Goal: Transaction & Acquisition: Purchase product/service

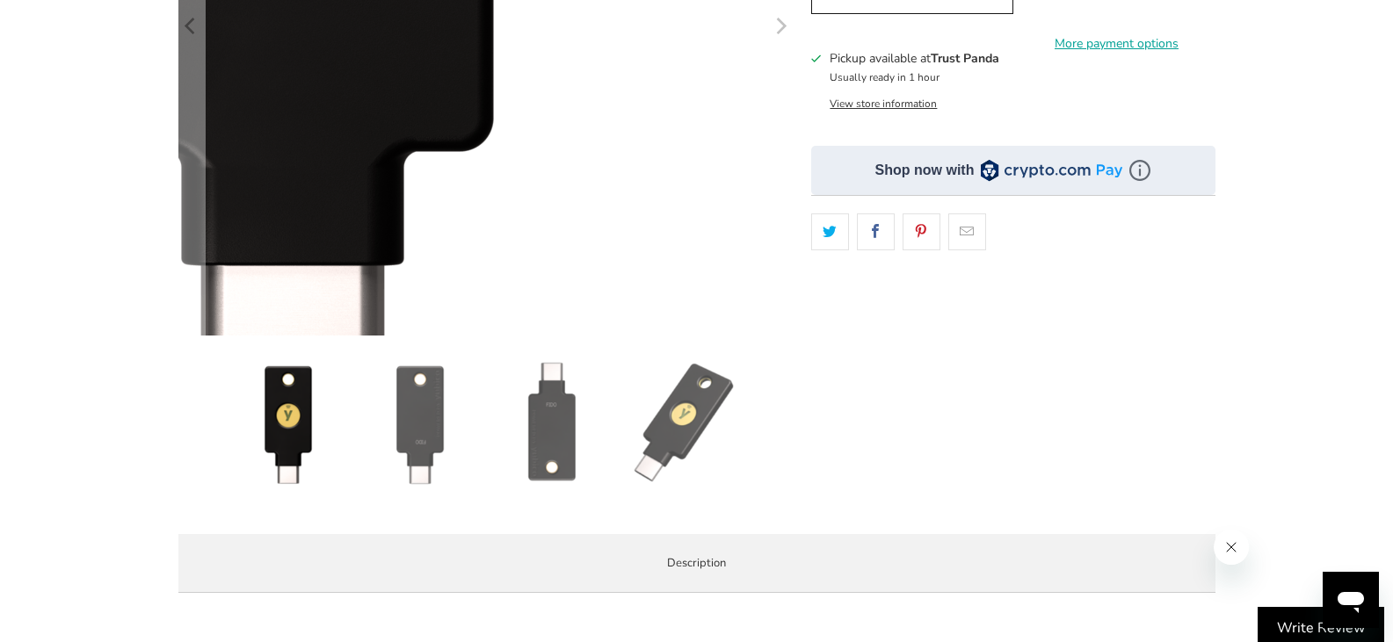
scroll to position [791, 0]
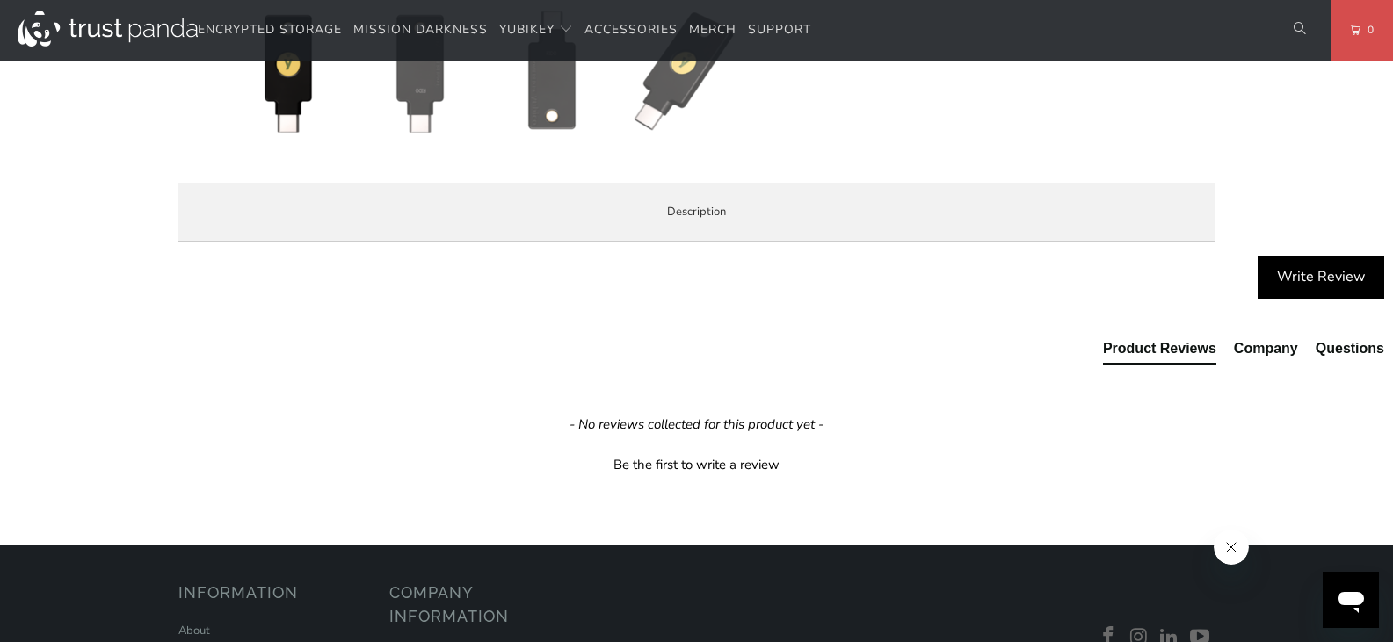
click at [0, 0] on span "Specifications" at bounding box center [0, 0] width 0 height 0
click at [0, 0] on span "Overview" at bounding box center [0, 0] width 0 height 0
click at [0, 0] on span "Specifications" at bounding box center [0, 0] width 0 height 0
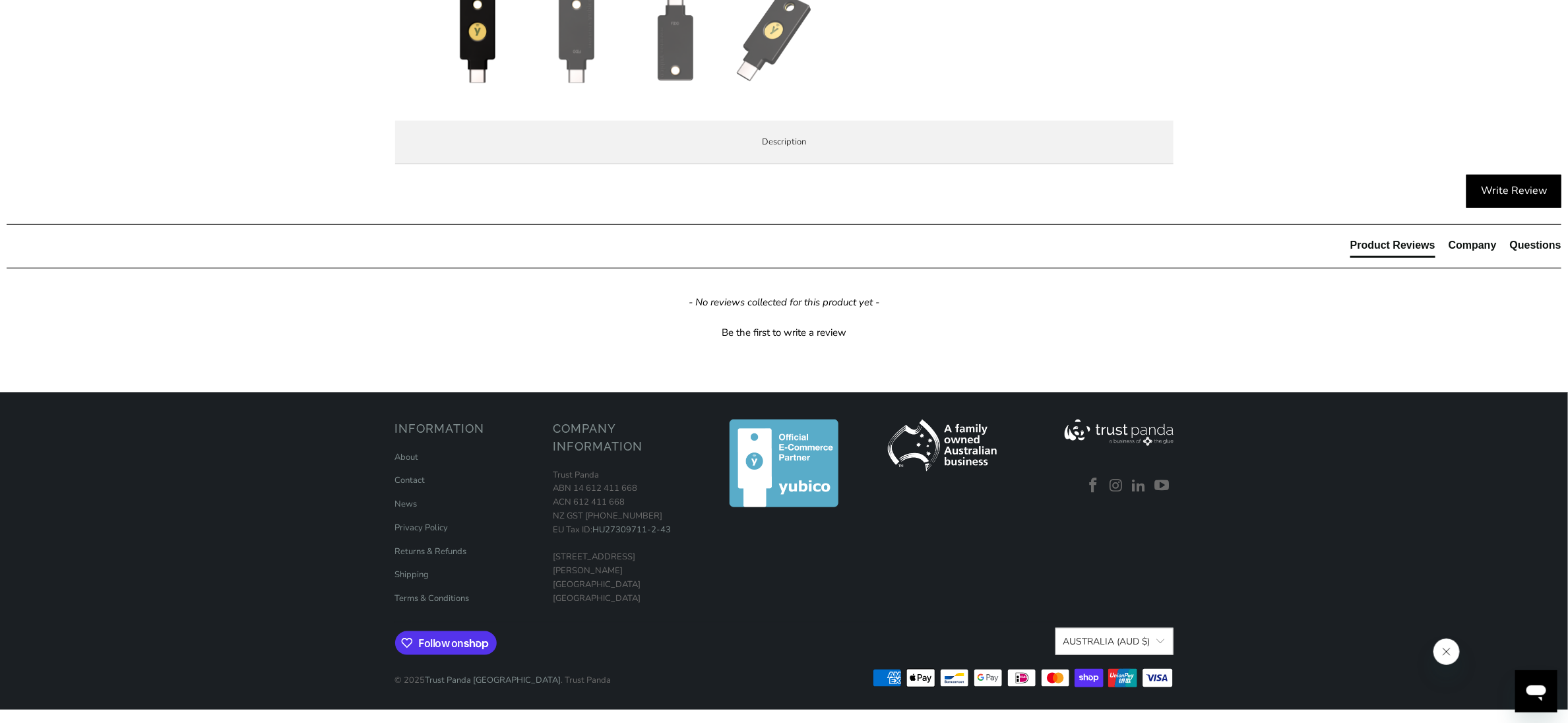
scroll to position [0, 0]
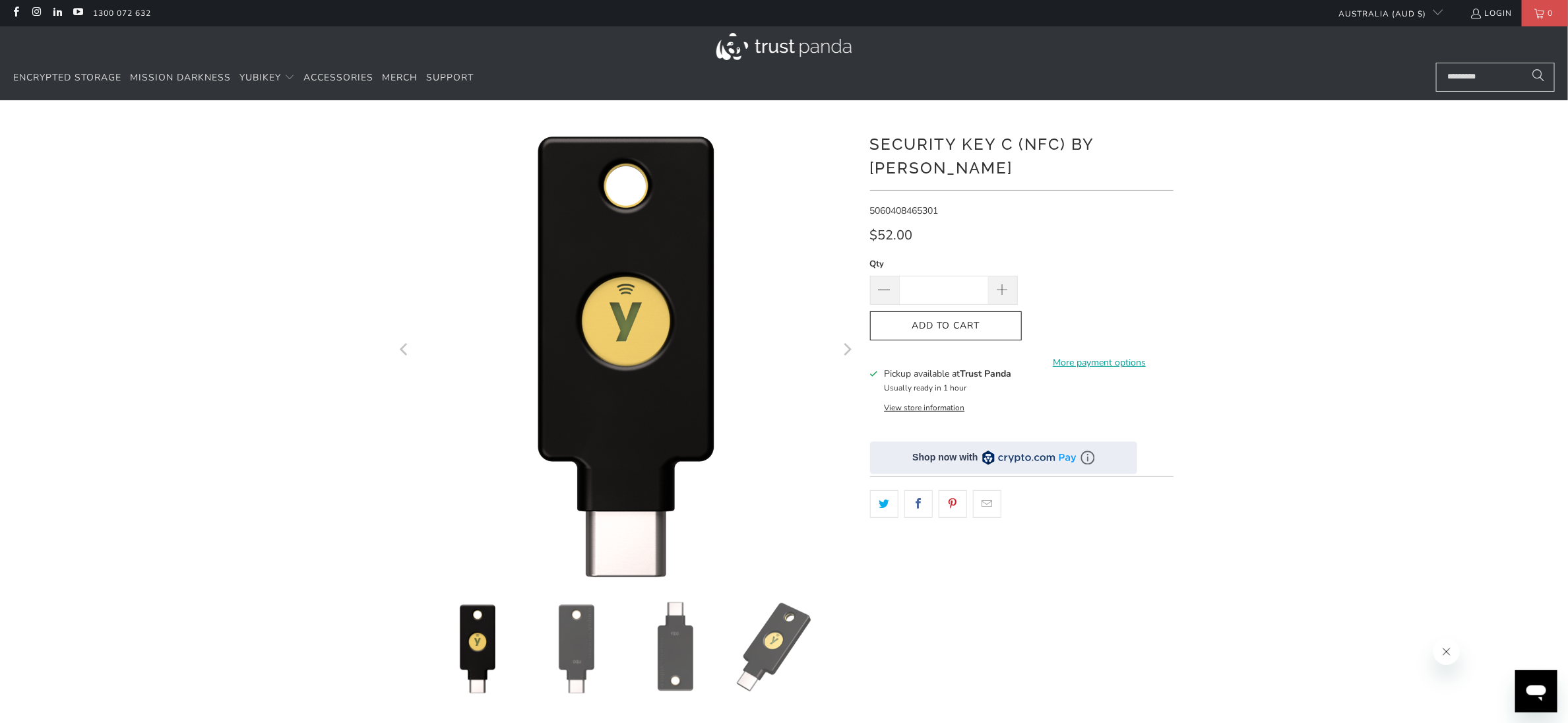
click at [913, 143] on h1 "Security Key C (NFC) by [PERSON_NAME]" at bounding box center [1022, 155] width 303 height 50
click at [1045, 145] on h1 "Security Key C (NFC) by [PERSON_NAME]" at bounding box center [1022, 155] width 303 height 50
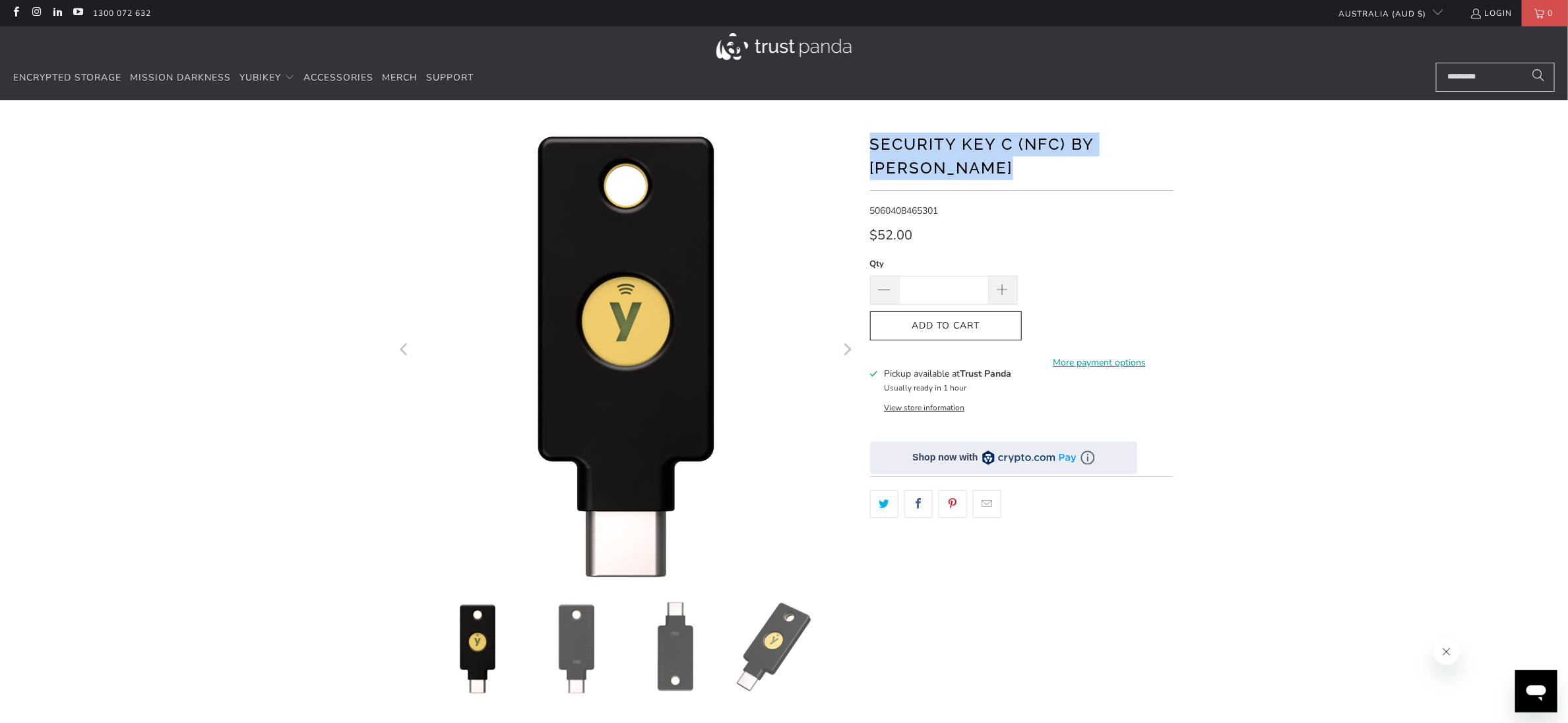
click at [1045, 145] on h1 "Security Key C (NFC) by [PERSON_NAME]" at bounding box center [1022, 155] width 303 height 50
click at [980, 151] on h1 "Security Key C (NFC) by [PERSON_NAME]" at bounding box center [1022, 155] width 303 height 50
click at [962, 156] on h1 "Security Key C (NFC) by [PERSON_NAME]" at bounding box center [1022, 155] width 303 height 50
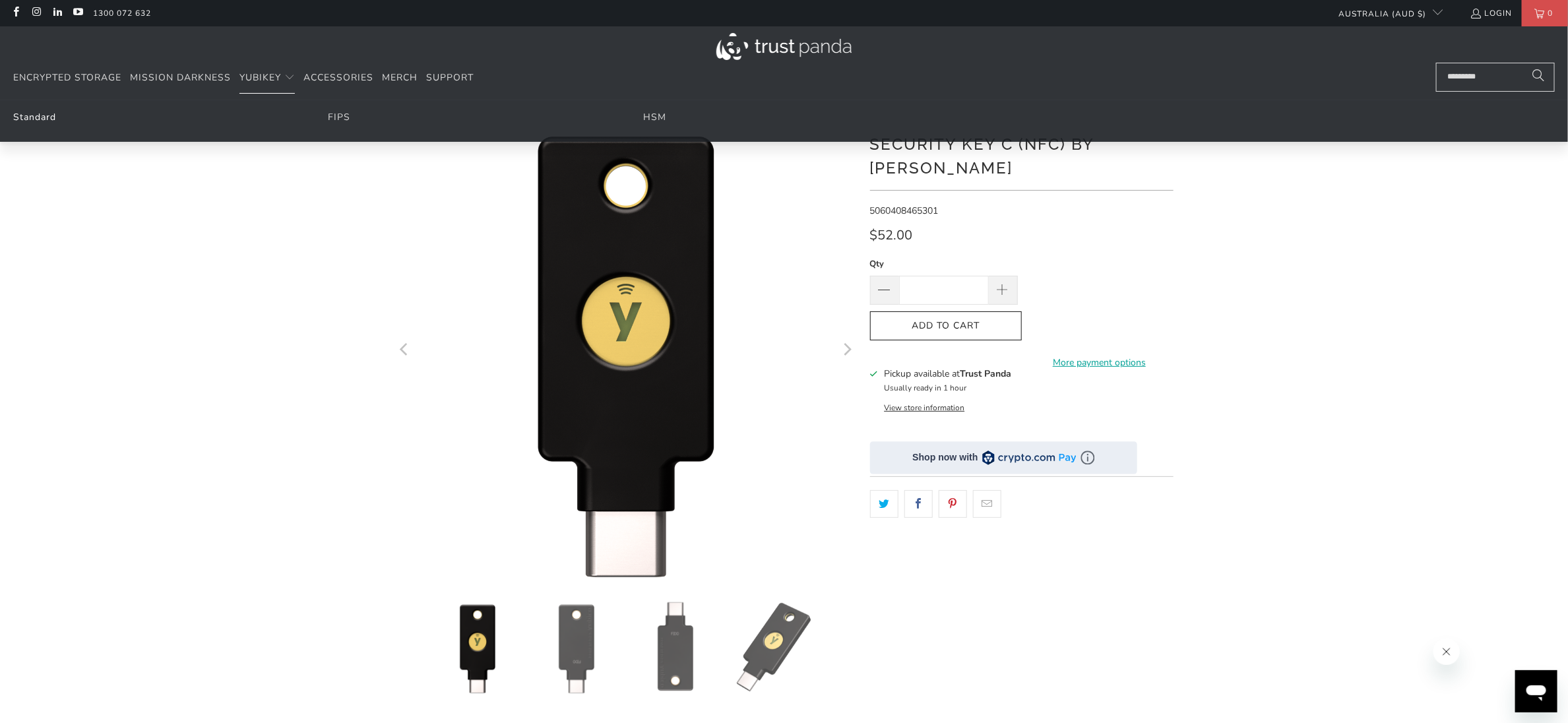
click at [35, 116] on link "Standard" at bounding box center [35, 117] width 43 height 13
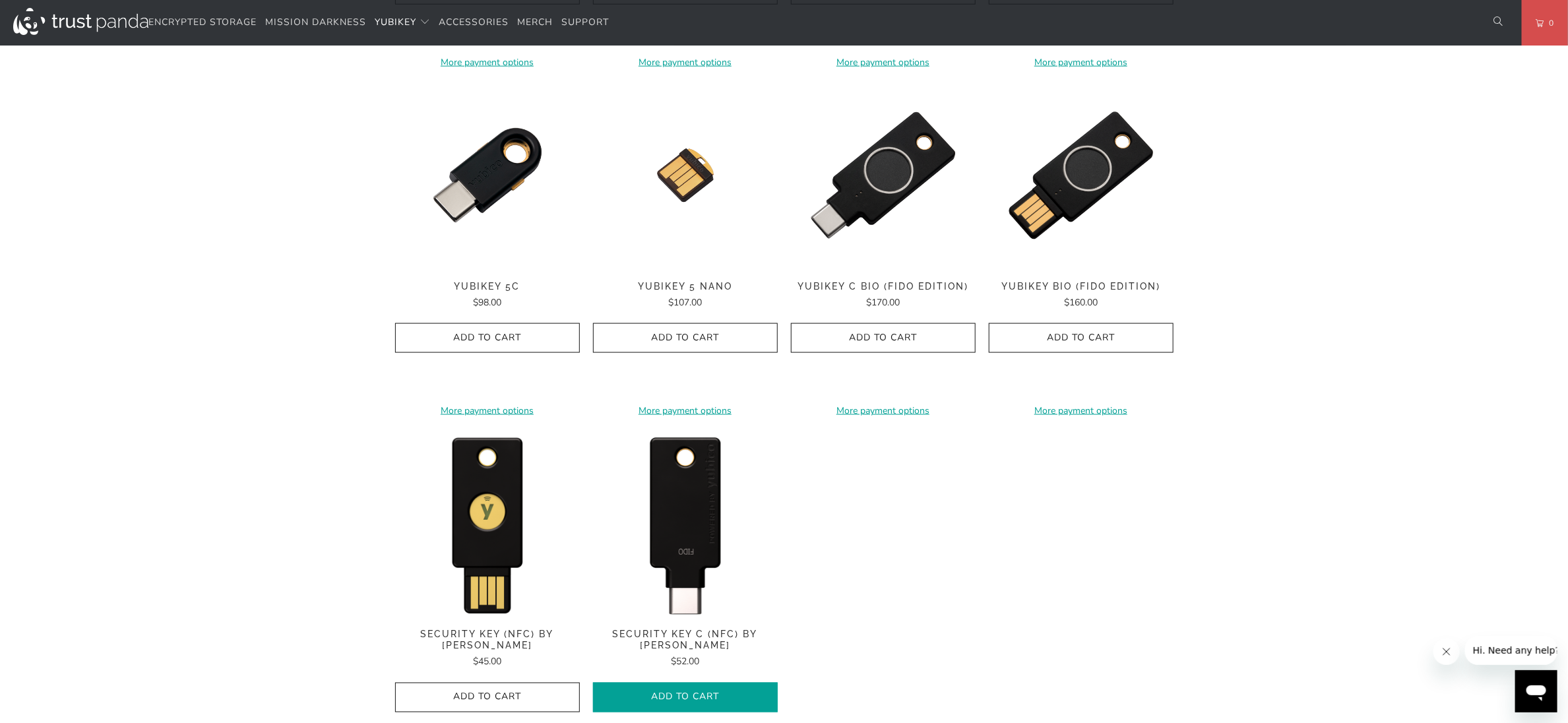
scroll to position [1188, 0]
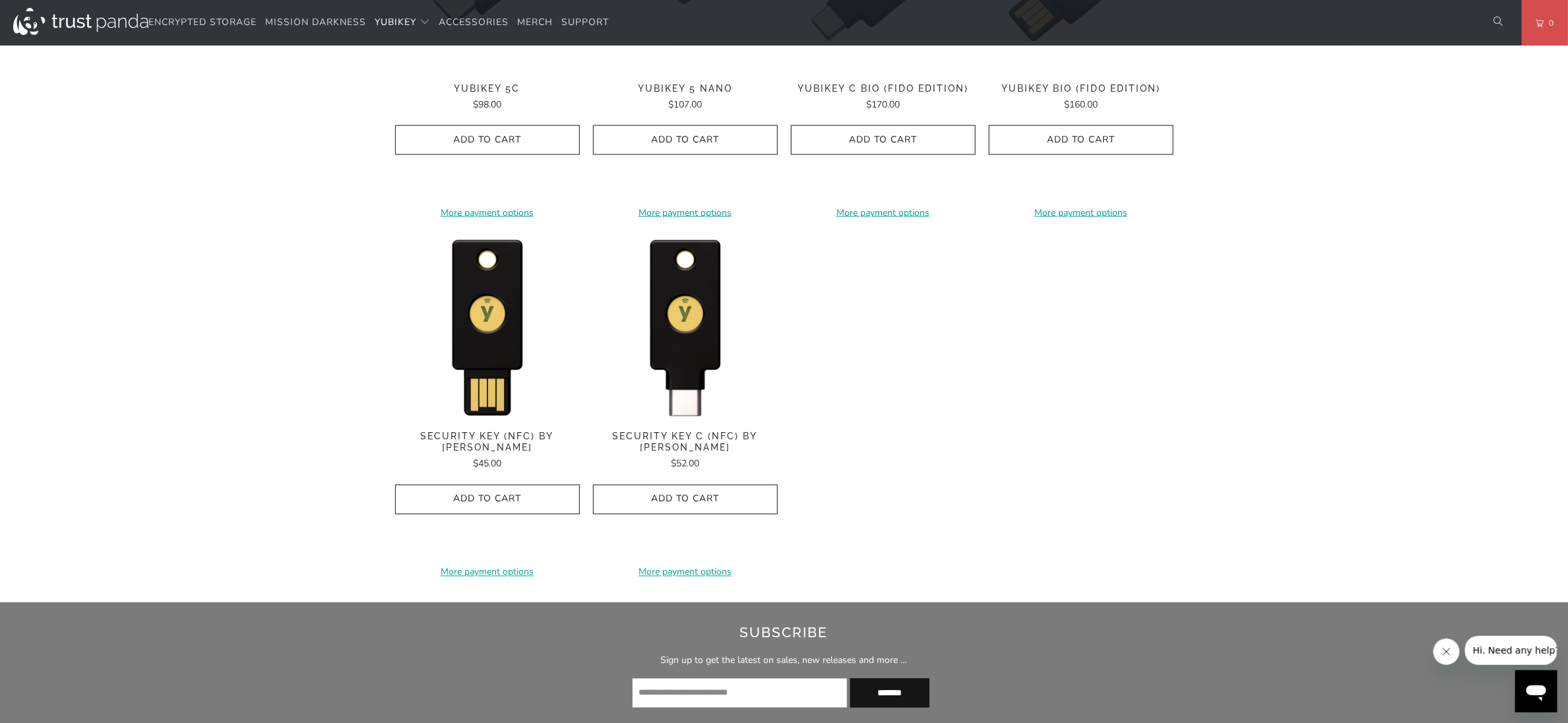
click at [689, 449] on span "Security Key C (NFC) by [PERSON_NAME]" at bounding box center [685, 443] width 185 height 23
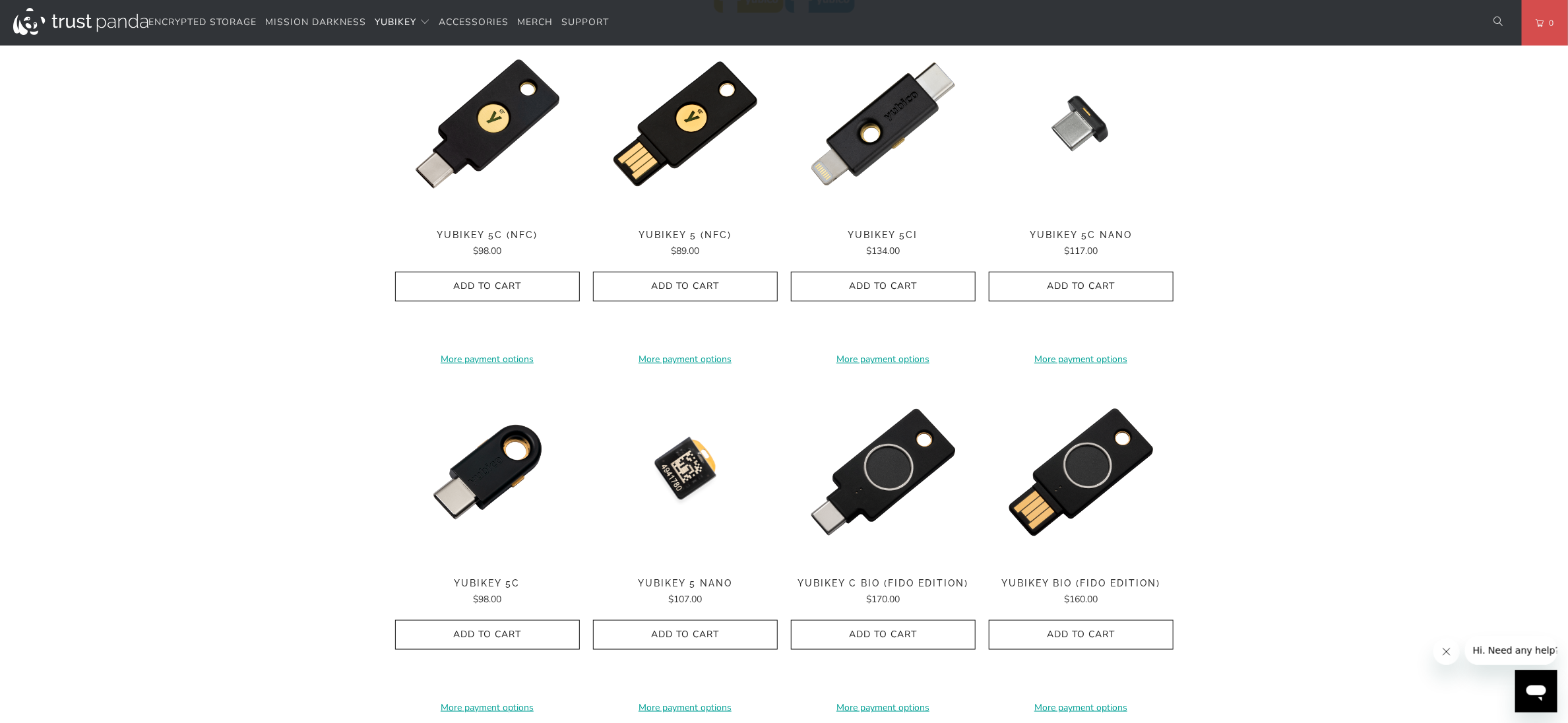
scroll to position [594, 0]
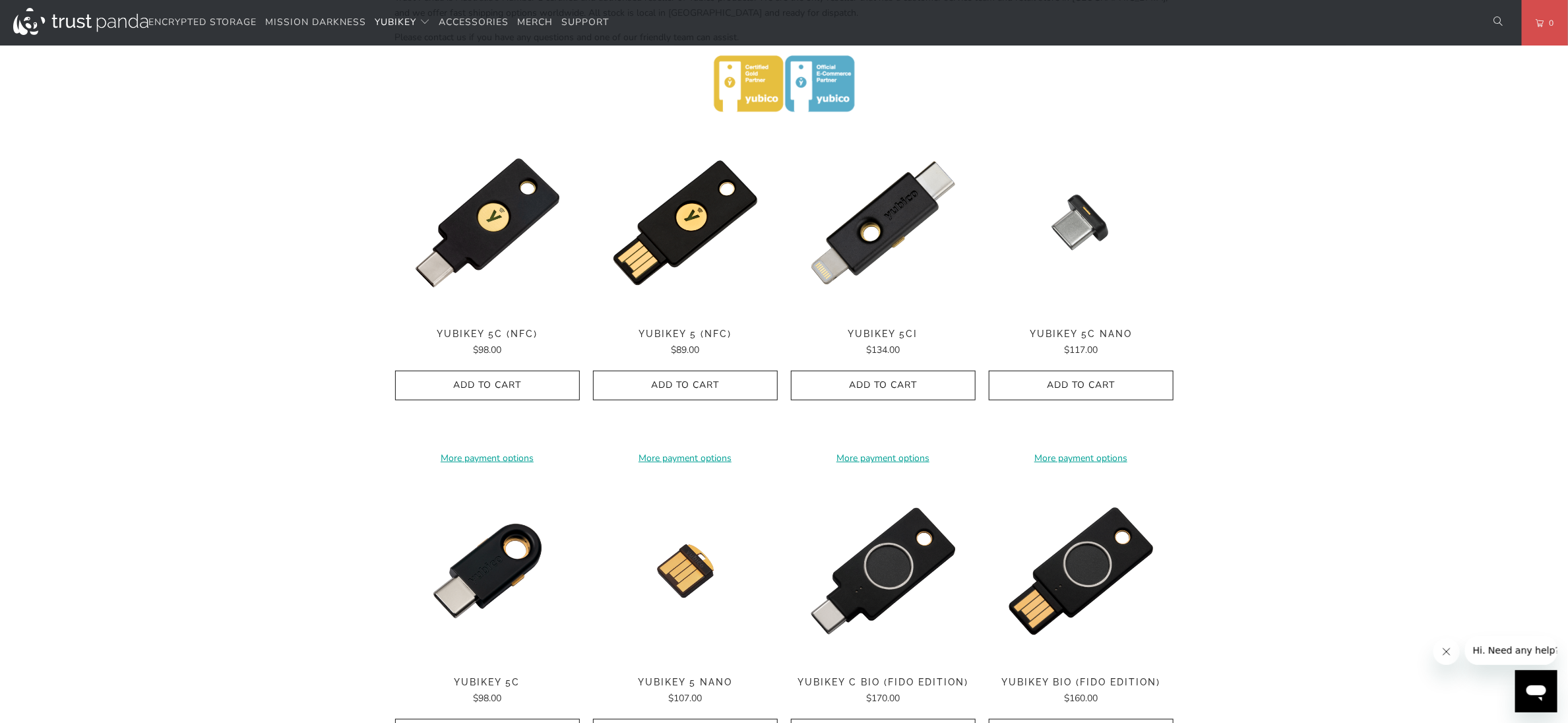
click at [254, 262] on div "Home / [PERSON_NAME] for Businesses and Professionals YubiKey 5 Series Multi-pr…" at bounding box center [784, 351] width 1568 height 1690
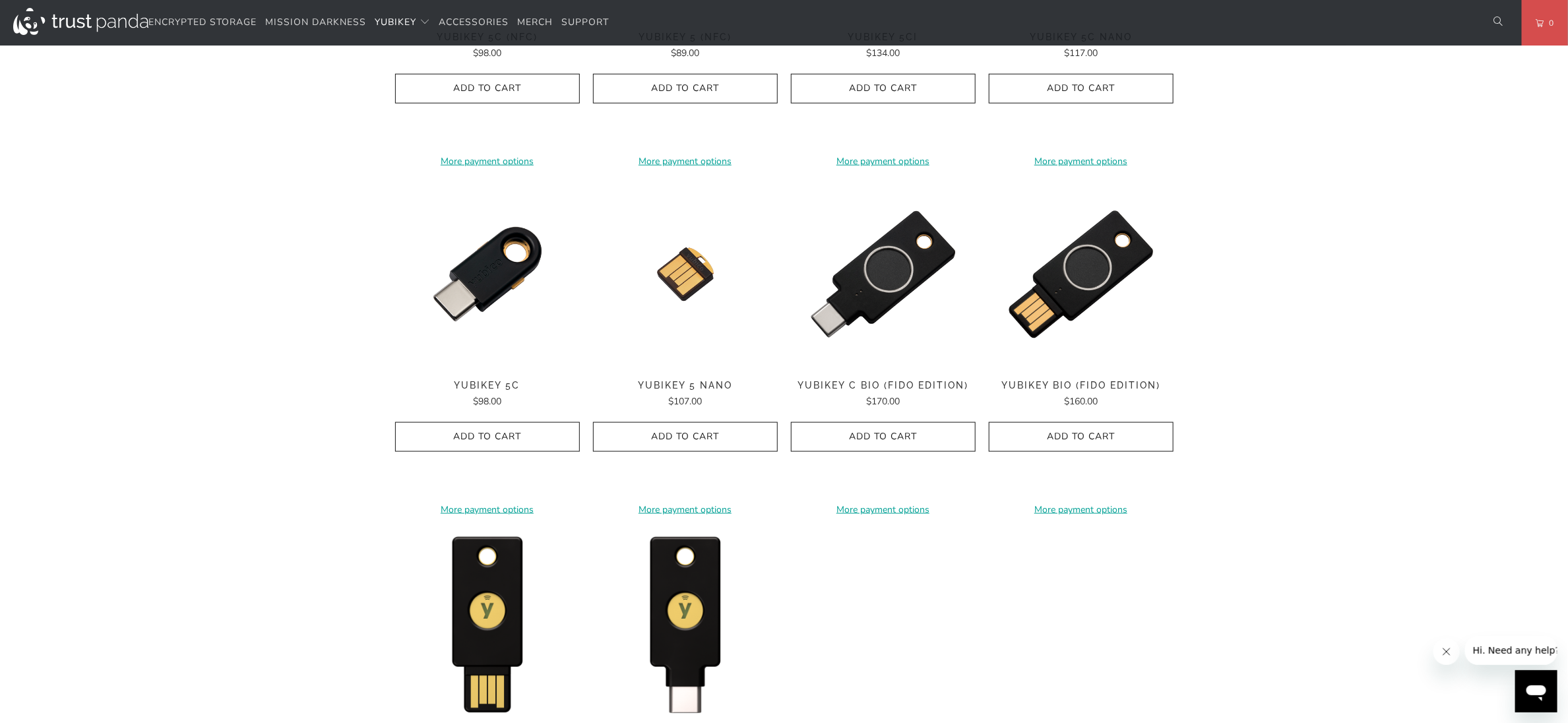
scroll to position [1188, 0]
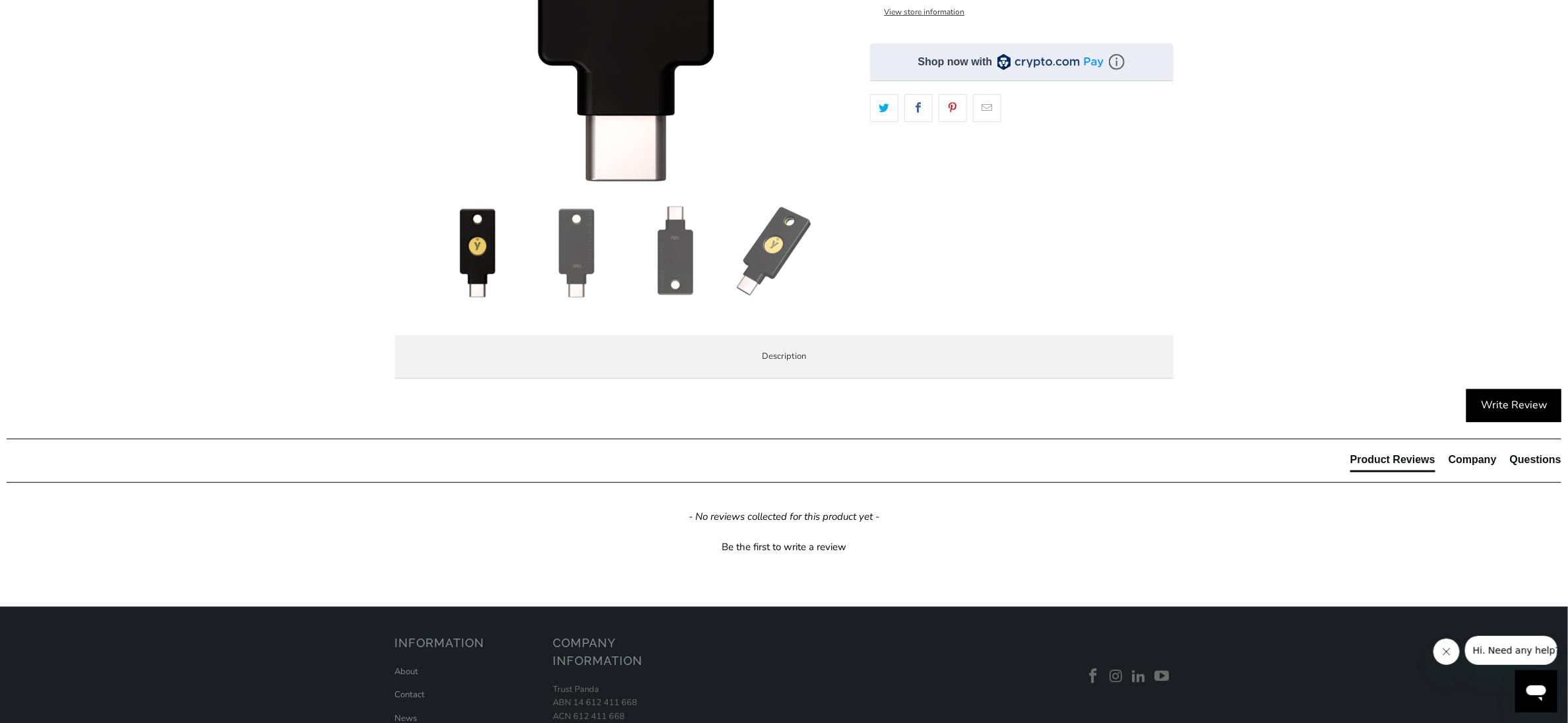
scroll to position [495, 0]
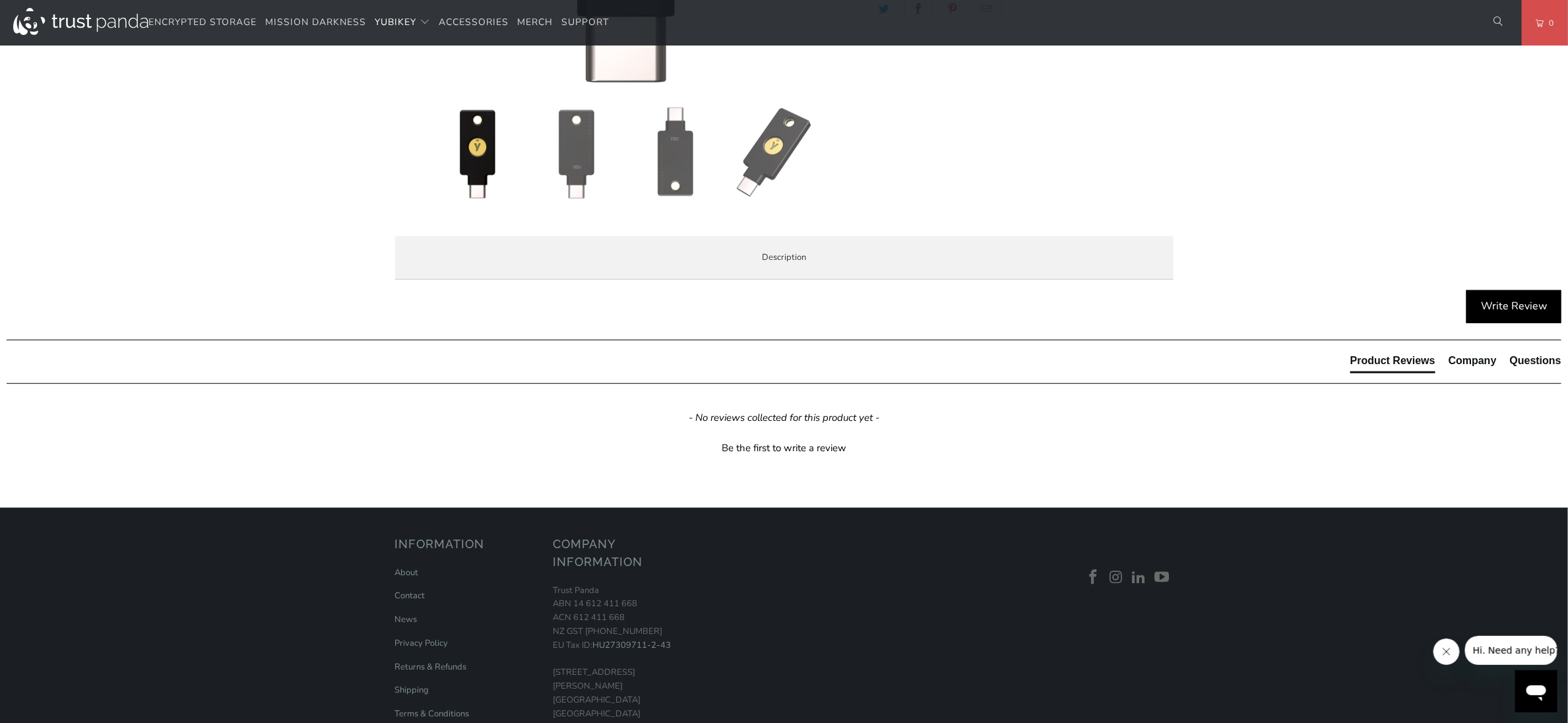
drag, startPoint x: 451, startPoint y: 335, endPoint x: 904, endPoint y: 366, distance: 454.1
click at [0, 0] on div "The Security Key C NFC by Yubico simplifies your login and secures your account…" at bounding box center [0, 0] width 0 height 0
drag, startPoint x: 552, startPoint y: 526, endPoint x: 1067, endPoint y: 554, distance: 515.8
click at [0, 0] on p "The Security Key C NFC by Yubico is FIDO and FIDO2 certified. It works with Goo…" at bounding box center [0, 0] width 0 height 0
click at [0, 0] on li "Register easily with hundreds of services. Once registered, each service will s…" at bounding box center [0, 0] width 0 height 0
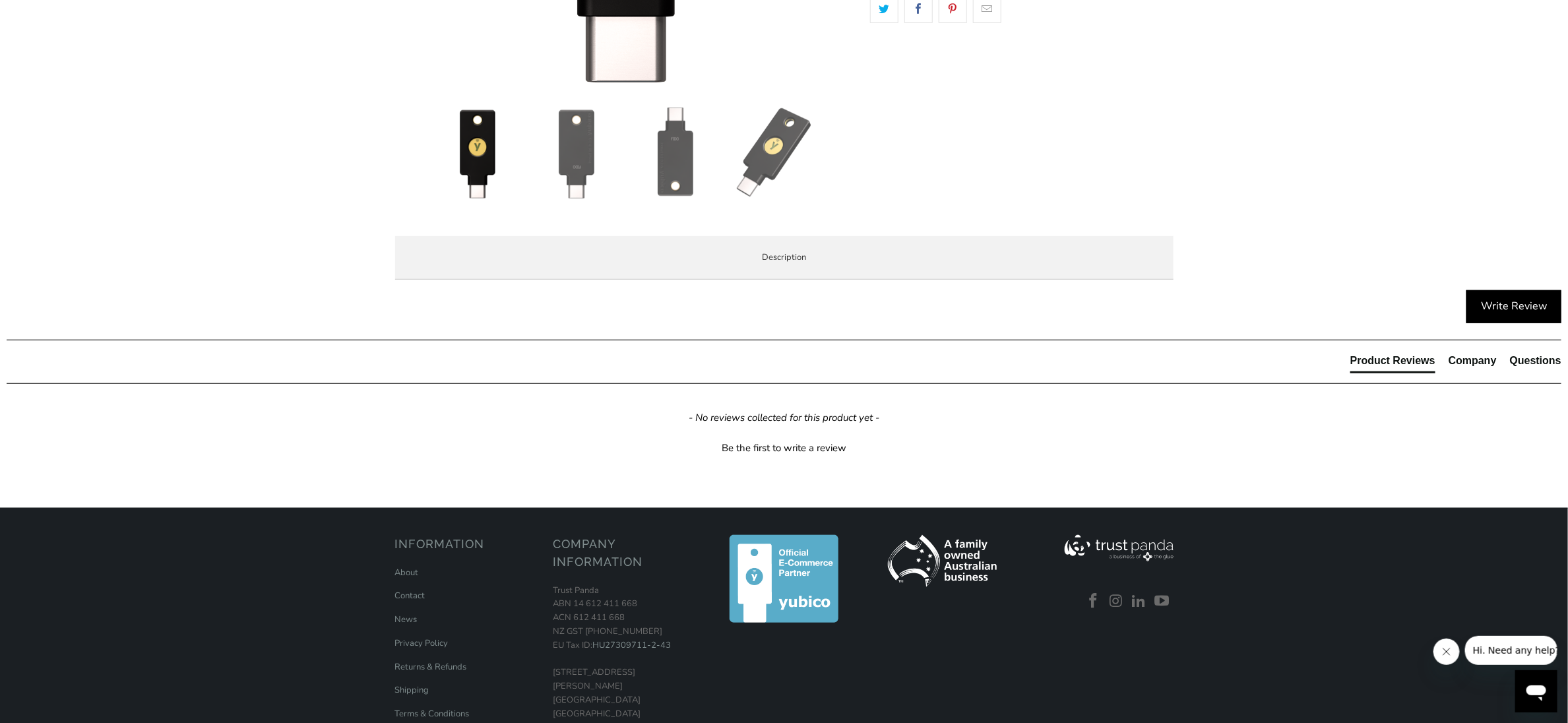
scroll to position [0, 0]
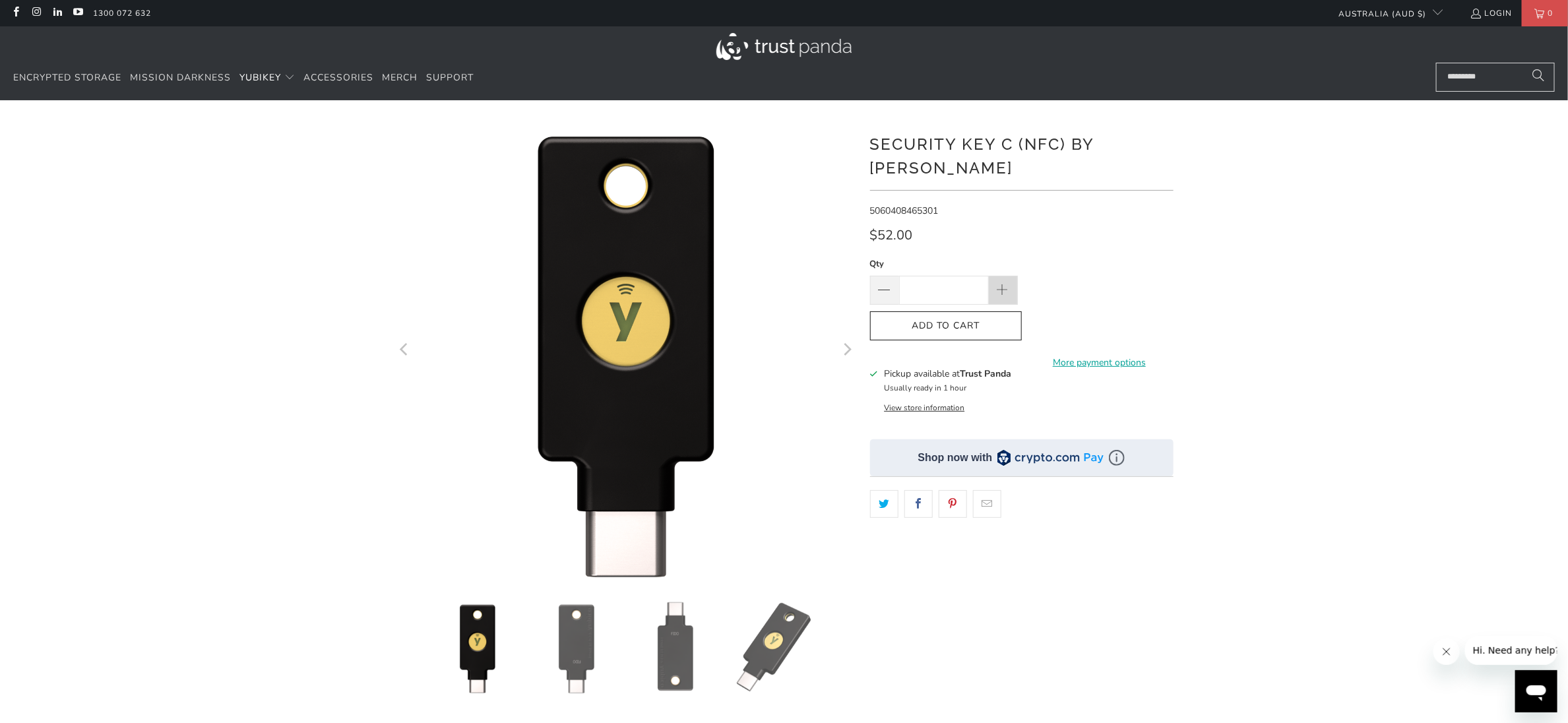
click at [999, 284] on span at bounding box center [1002, 291] width 14 height 14
type input "*"
drag, startPoint x: 950, startPoint y: 313, endPoint x: 948, endPoint y: 325, distance: 12.2
click at [950, 315] on icon "button" at bounding box center [946, 326] width 21 height 21
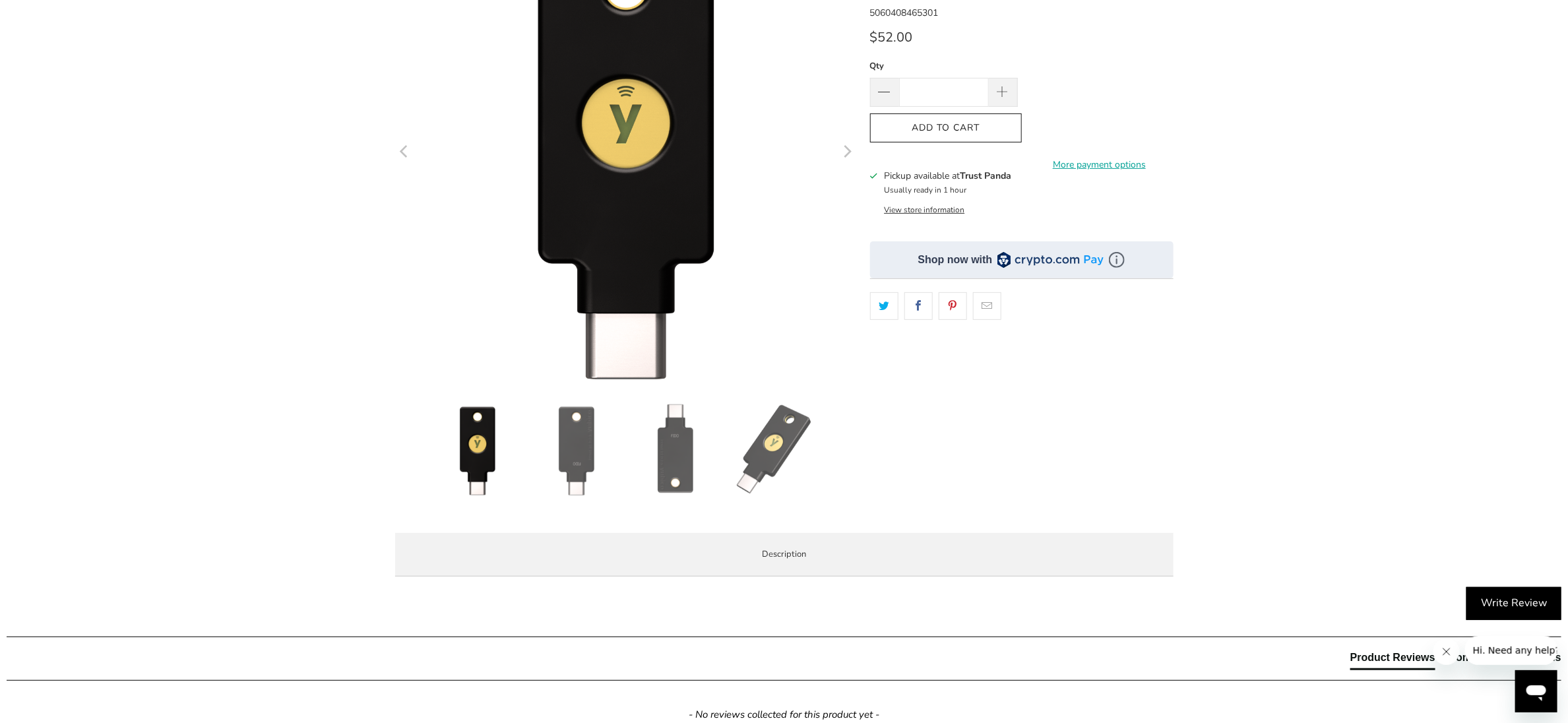
scroll to position [495, 0]
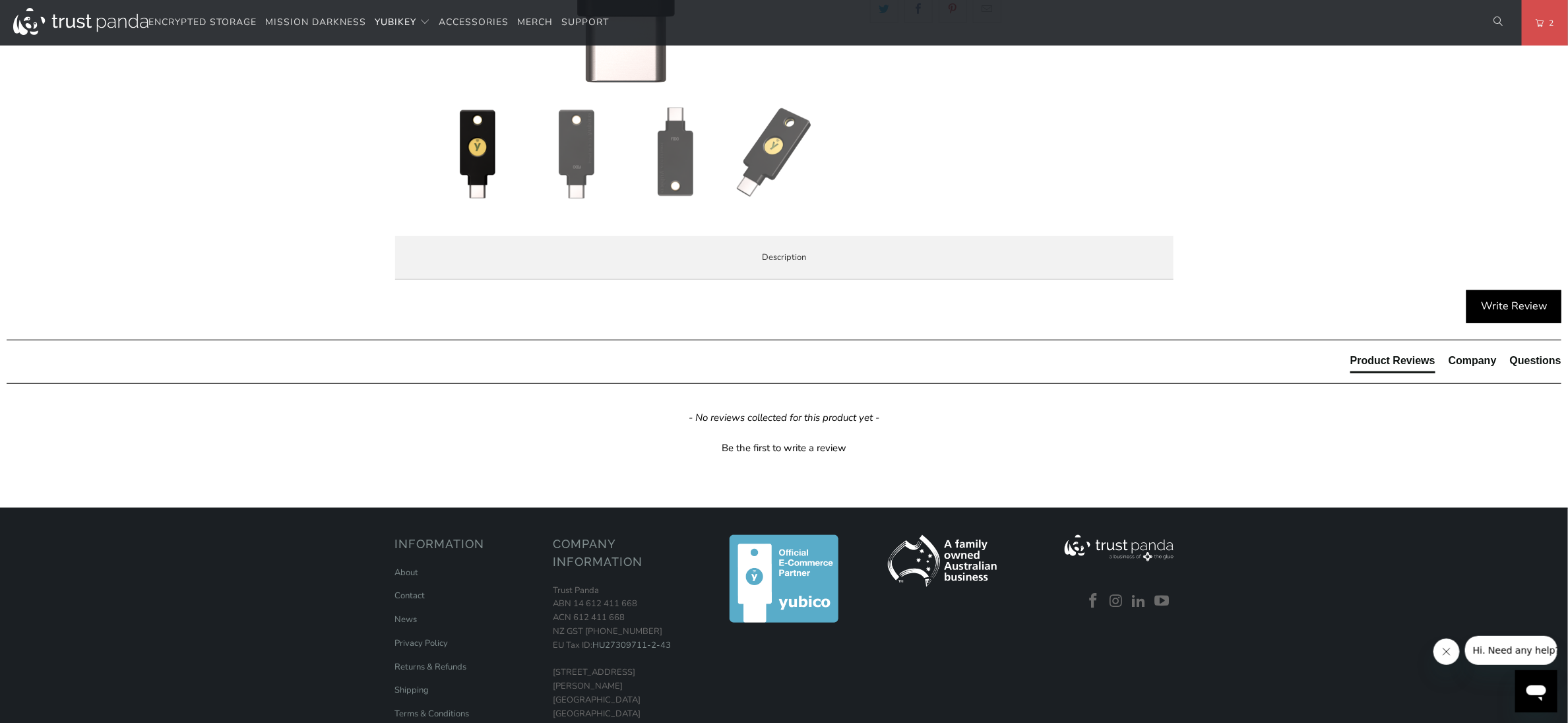
click at [0, 0] on li "Protect your online accounts from phishing and account takeovers. A YubiKey mak…" at bounding box center [0, 0] width 0 height 0
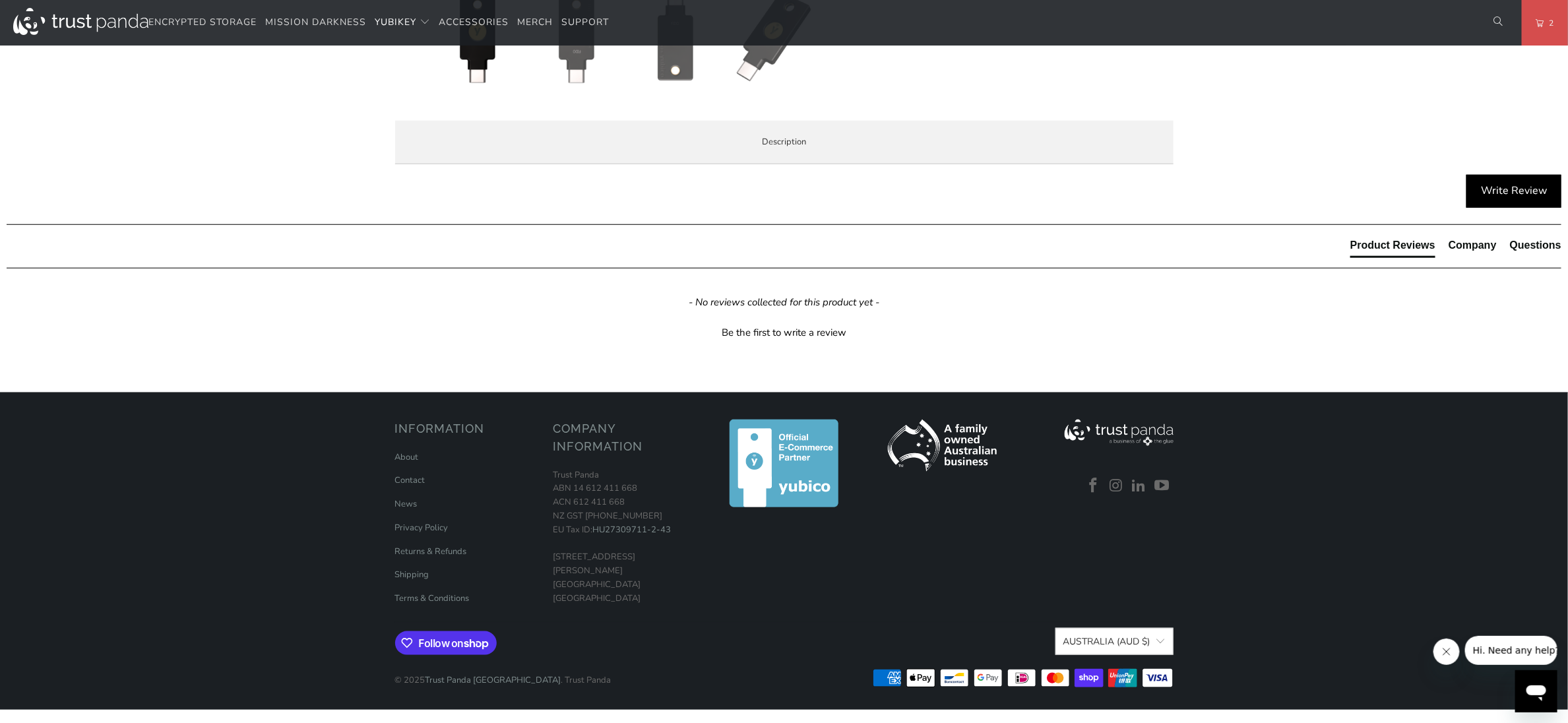
scroll to position [594, 0]
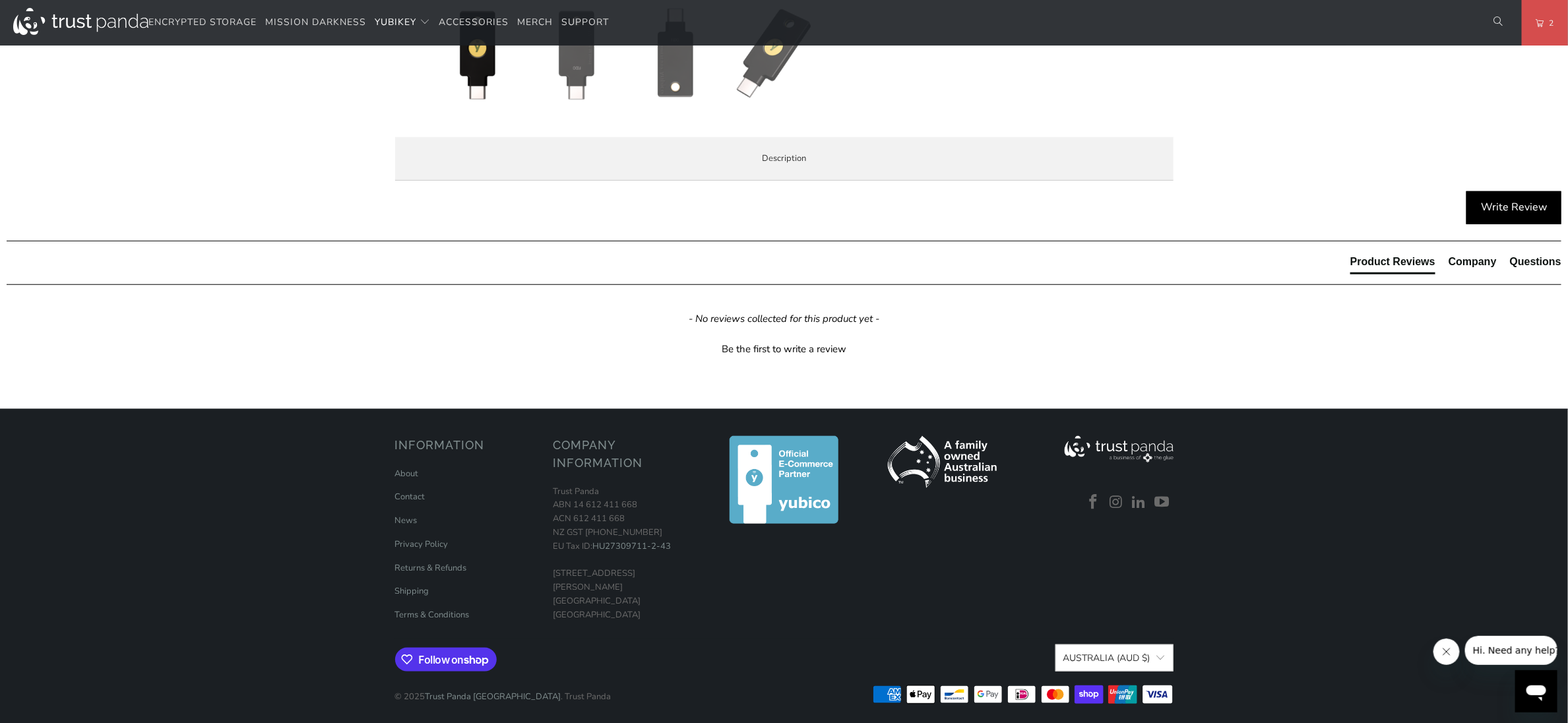
drag, startPoint x: 454, startPoint y: 392, endPoint x: 1130, endPoint y: 405, distance: 676.1
click at [0, 0] on li "Use the same asymmetric cryptography and strong security used by individuals at…" at bounding box center [0, 0] width 0 height 0
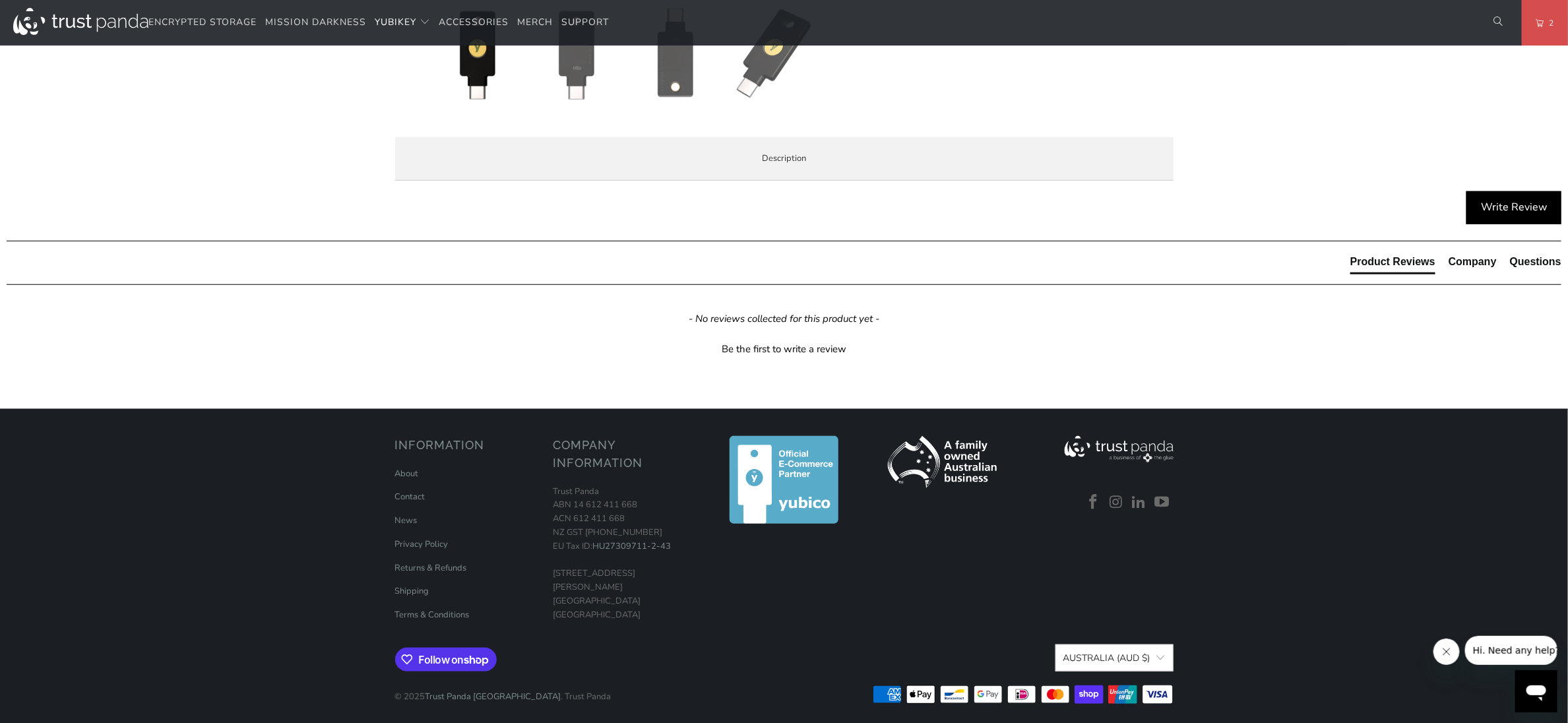
click at [0, 0] on li "Use the same asymmetric cryptography and strong security used by individuals at…" at bounding box center [0, 0] width 0 height 0
drag, startPoint x: 455, startPoint y: 390, endPoint x: 1081, endPoint y: 417, distance: 626.6
click at [0, 0] on div "The Security Key C NFC by Yubico simplifies your login and secures your account…" at bounding box center [0, 0] width 0 height 0
click at [0, 0] on li "Use the same asymmetric cryptography and strong security used by individuals at…" at bounding box center [0, 0] width 0 height 0
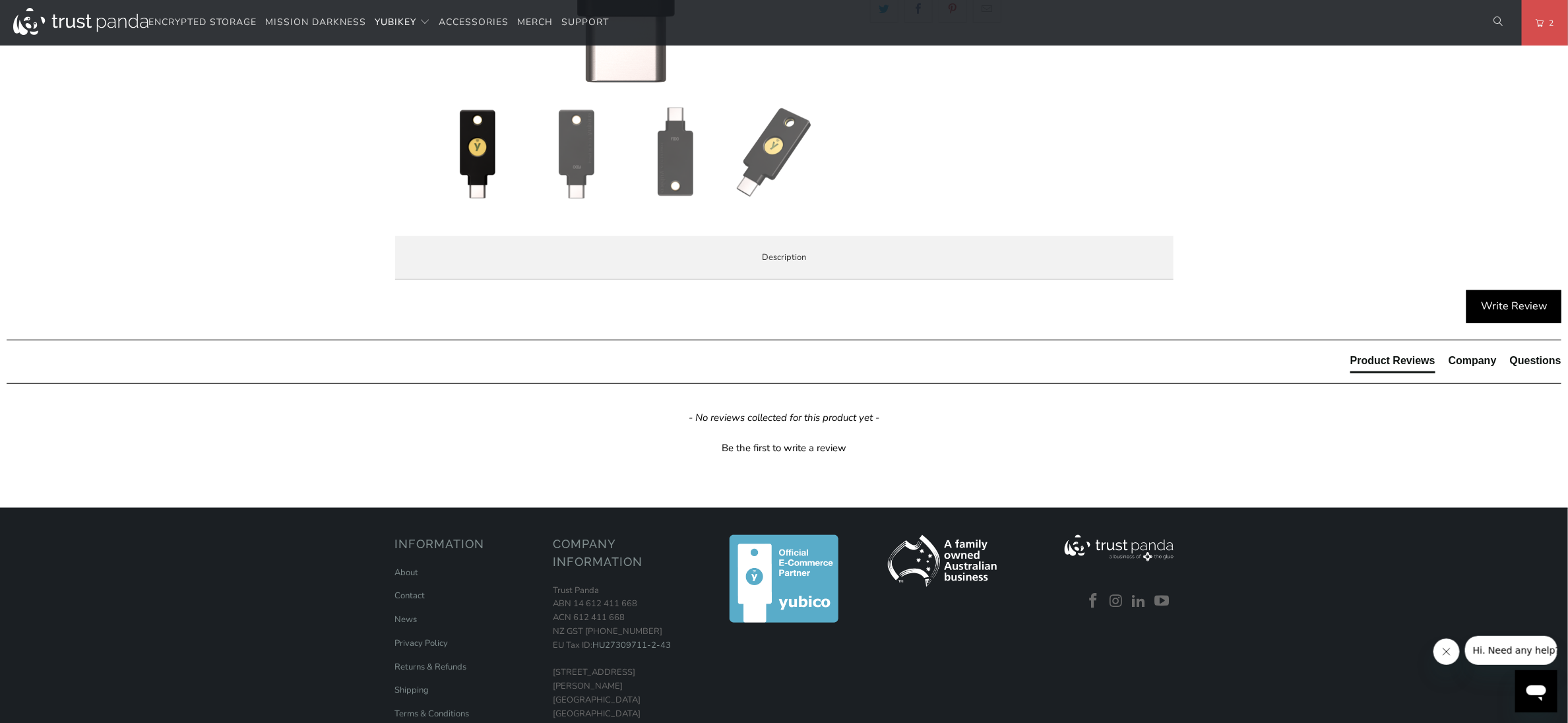
scroll to position [0, 0]
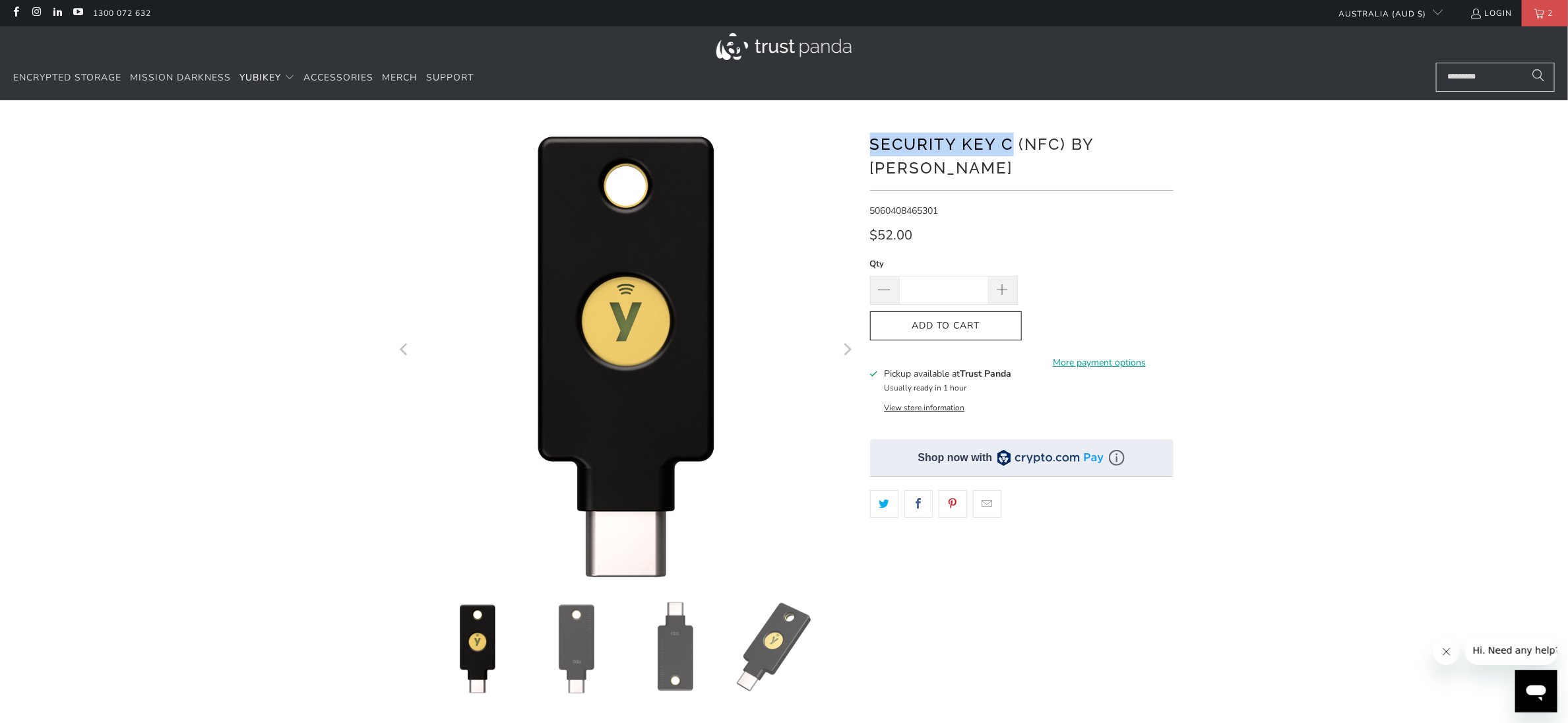
drag, startPoint x: 873, startPoint y: 149, endPoint x: 1013, endPoint y: 147, distance: 140.0
click at [1013, 147] on h1 "Security Key C (NFC) by [PERSON_NAME]" at bounding box center [1022, 155] width 303 height 50
copy h1 "Security Key C"
